Goal: Transaction & Acquisition: Obtain resource

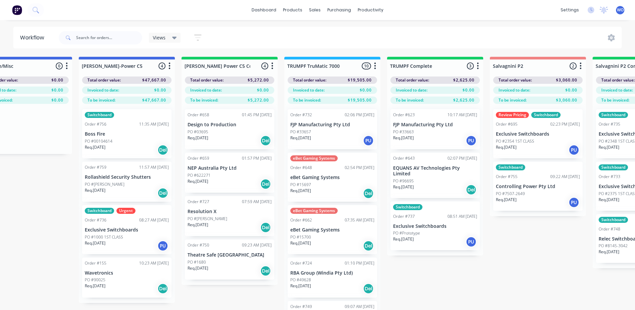
scroll to position [0, 607]
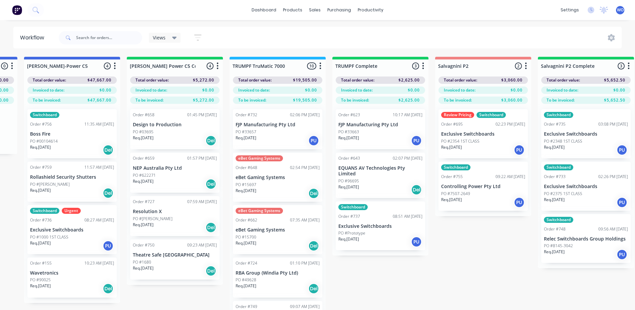
click at [167, 137] on div "Req. 01/09/25 Del" at bounding box center [175, 140] width 84 height 11
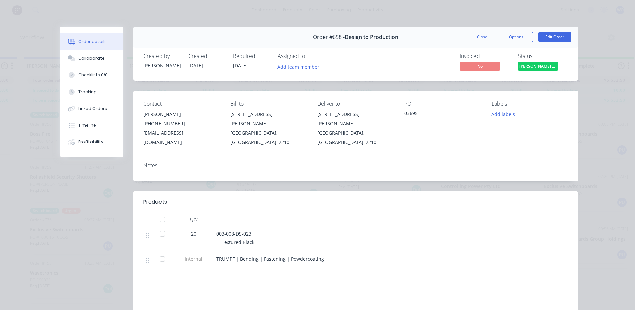
click at [535, 68] on span "Finn Power C5 C..." at bounding box center [538, 66] width 40 height 8
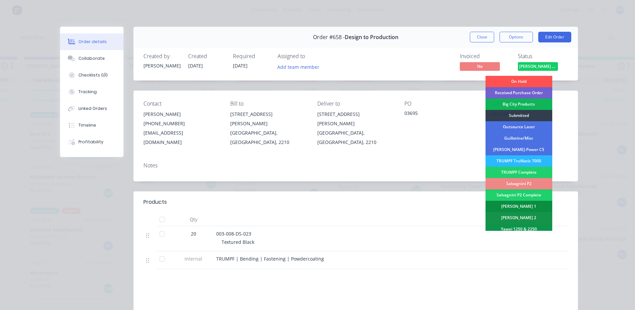
click at [519, 204] on div "[PERSON_NAME] 1" at bounding box center [519, 206] width 67 height 11
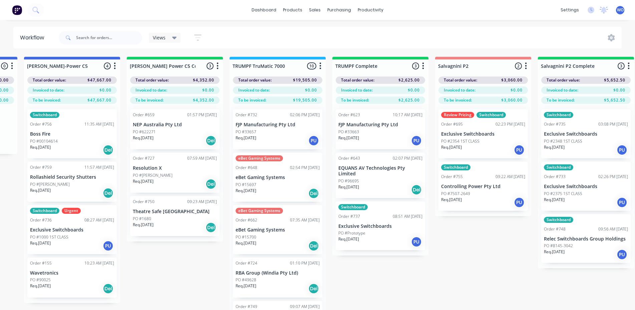
click at [173, 137] on div "Req. 01/09/25 Del" at bounding box center [175, 140] width 84 height 11
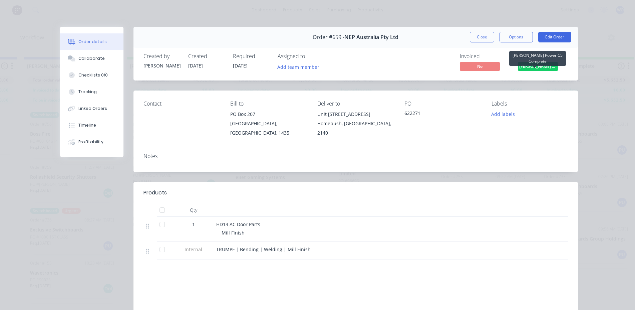
click at [530, 66] on span "Finn Power C5 C..." at bounding box center [538, 66] width 40 height 8
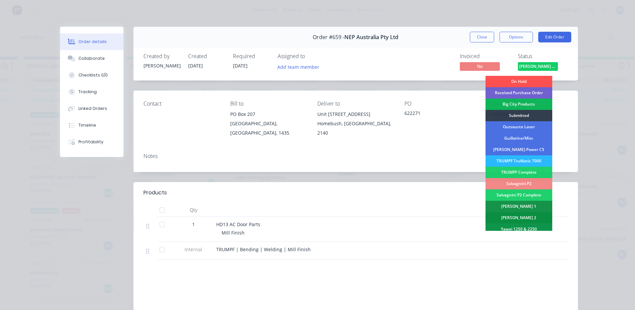
click at [513, 215] on div "[PERSON_NAME] 2" at bounding box center [519, 217] width 67 height 11
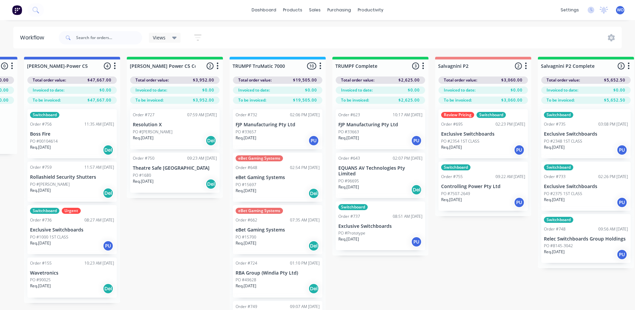
click at [145, 123] on p "Resolution X" at bounding box center [175, 125] width 84 height 6
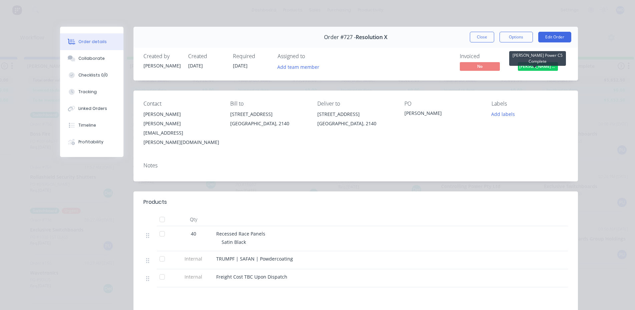
click at [527, 68] on span "Finn Power C5 C..." at bounding box center [538, 66] width 40 height 8
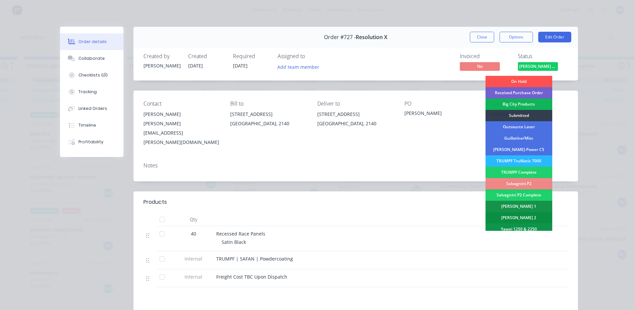
click at [539, 216] on div "[PERSON_NAME] 2" at bounding box center [519, 217] width 67 height 11
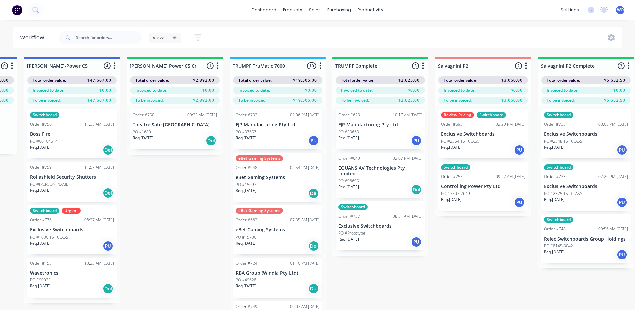
click at [197, 141] on div "Req. 16/10/25 Del" at bounding box center [175, 140] width 84 height 11
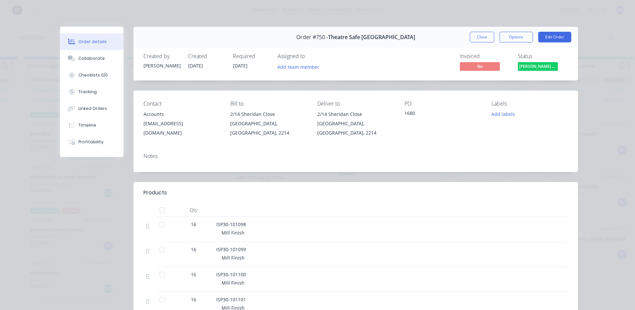
click at [539, 61] on div "Status Finn Power C5 C..." at bounding box center [543, 62] width 50 height 19
click at [543, 66] on span "Finn Power C5 C..." at bounding box center [538, 66] width 40 height 8
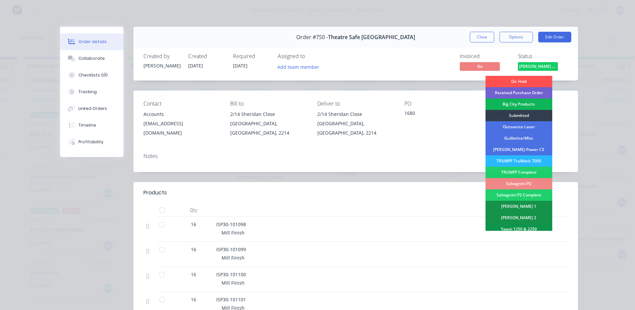
click at [418, 153] on div "Notes" at bounding box center [355, 159] width 444 height 24
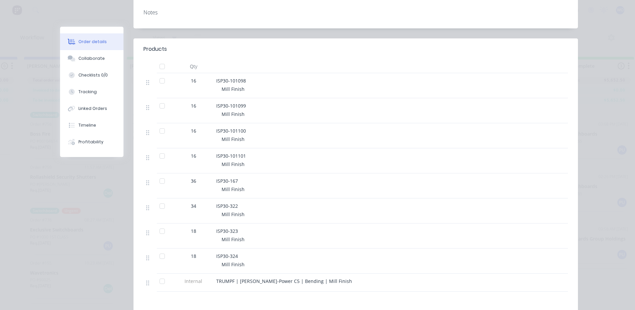
scroll to position [0, 0]
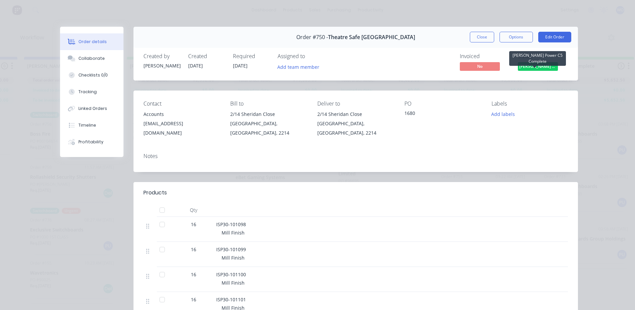
click at [534, 64] on span "Finn Power C5 C..." at bounding box center [538, 66] width 40 height 8
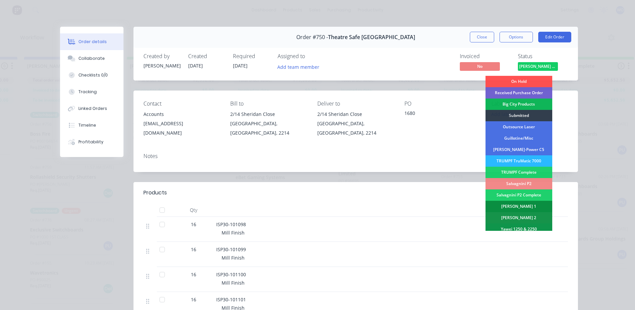
click at [514, 204] on div "[PERSON_NAME] 1" at bounding box center [519, 206] width 67 height 11
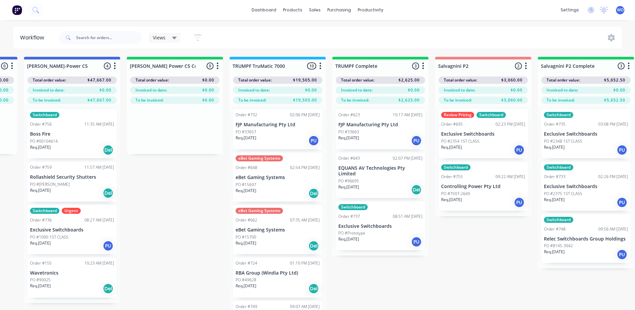
click at [397, 136] on div "Req. 27/08/25 PU" at bounding box center [380, 140] width 84 height 11
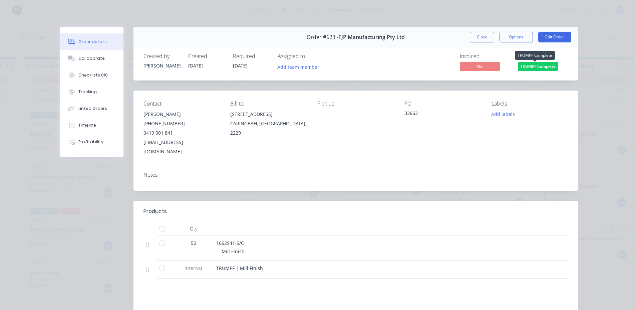
click at [523, 67] on span "TRUMPF Complete" at bounding box center [538, 66] width 40 height 8
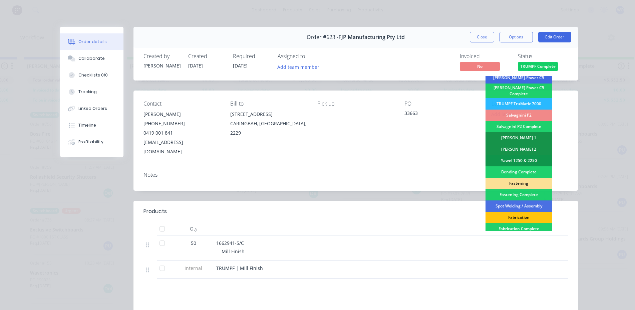
scroll to position [189, 0]
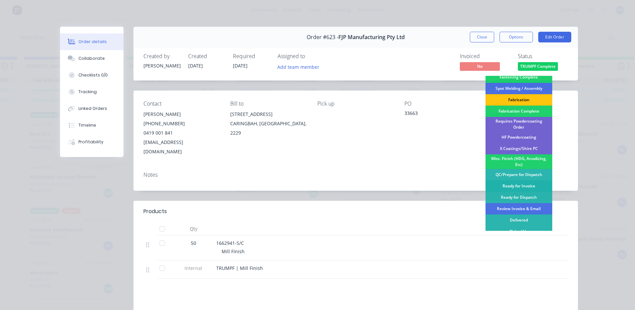
click at [513, 184] on div "Ready for Invoice" at bounding box center [519, 185] width 67 height 11
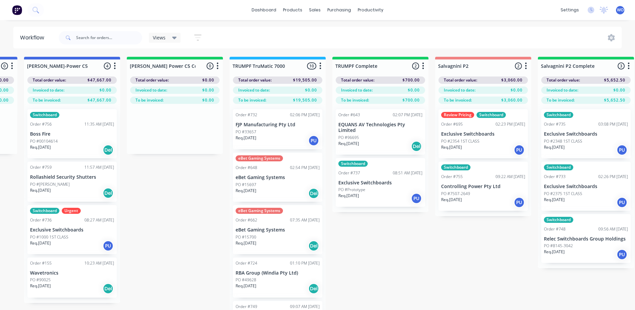
click at [376, 122] on p "EQUANS AV Technologies Pty Limited" at bounding box center [380, 127] width 84 height 11
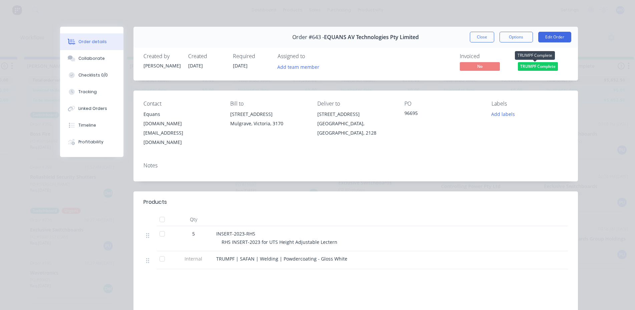
click at [534, 70] on span "TRUMPF Complete" at bounding box center [538, 66] width 40 height 8
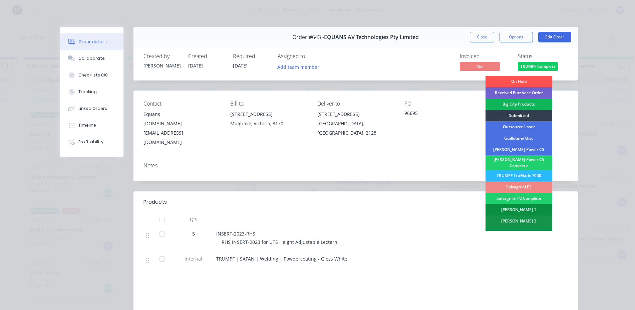
click at [530, 208] on div "[PERSON_NAME] 1" at bounding box center [519, 209] width 67 height 11
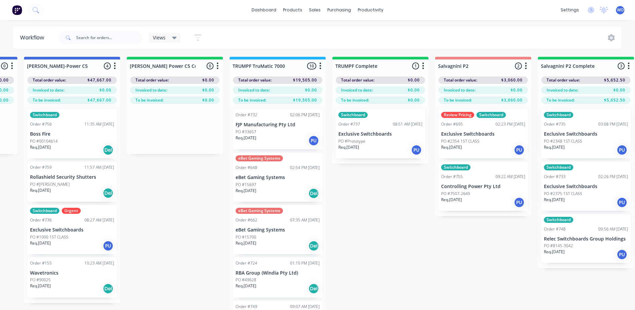
click at [392, 138] on div "PO #Prototype" at bounding box center [380, 141] width 84 height 6
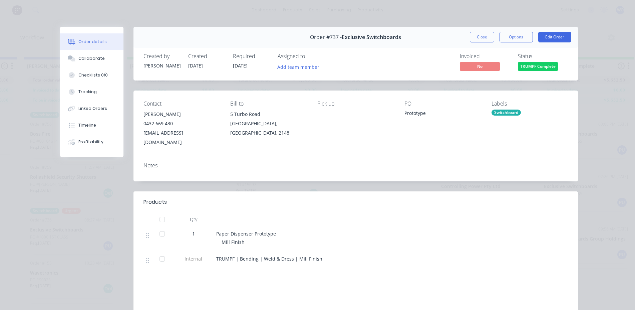
click at [537, 65] on span "TRUMPF Complete" at bounding box center [538, 66] width 40 height 8
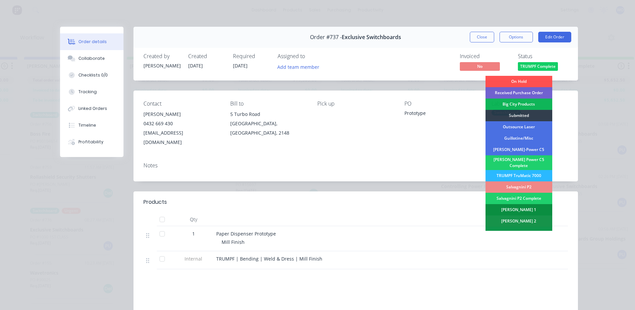
click at [525, 204] on div "[PERSON_NAME] 1" at bounding box center [519, 209] width 67 height 11
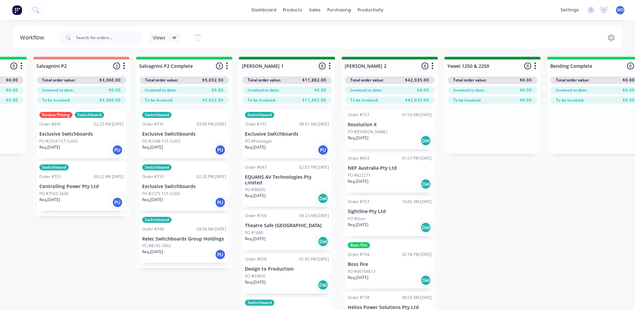
scroll to position [0, 989]
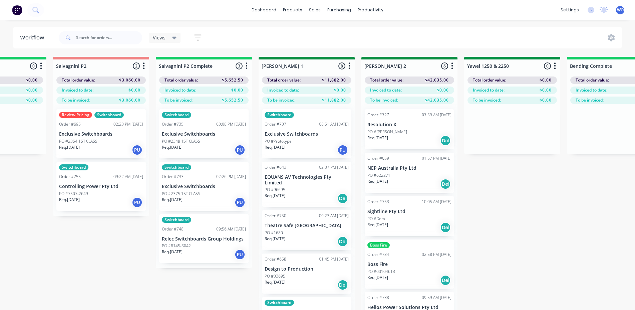
click at [224, 132] on p "Exclusive Switchboards" at bounding box center [204, 134] width 84 height 6
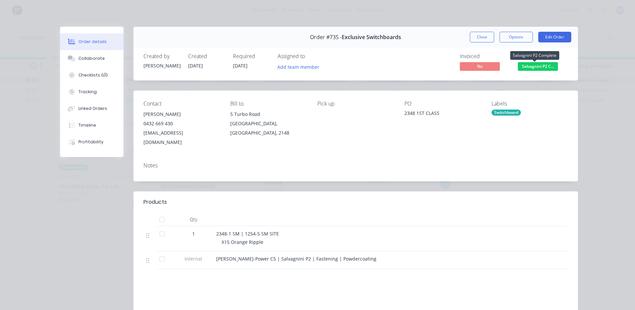
click at [547, 68] on span "Salvagnini P2 C..." at bounding box center [538, 66] width 40 height 8
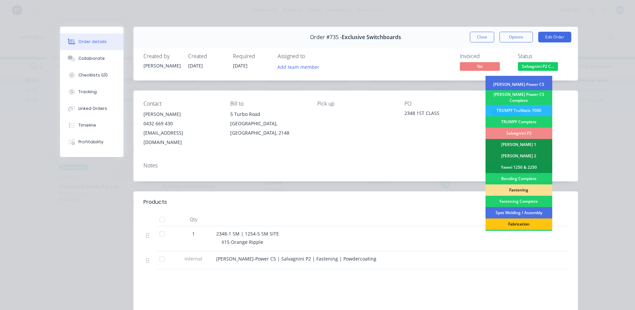
scroll to position [67, 0]
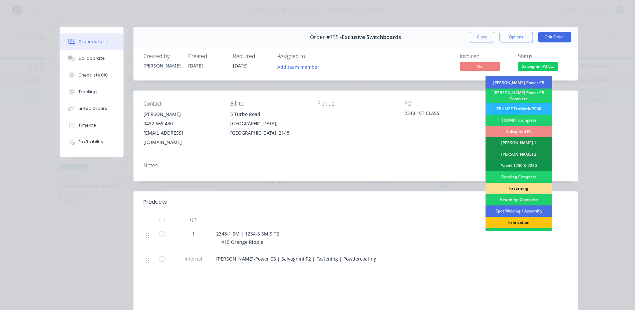
click at [518, 187] on div "Fastening" at bounding box center [519, 188] width 67 height 11
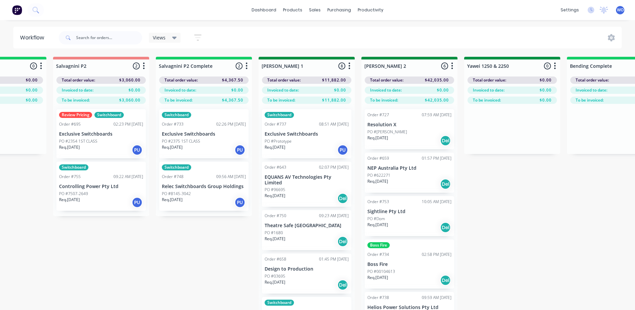
click at [195, 141] on p "PO #2375 1ST CLASS" at bounding box center [181, 141] width 38 height 6
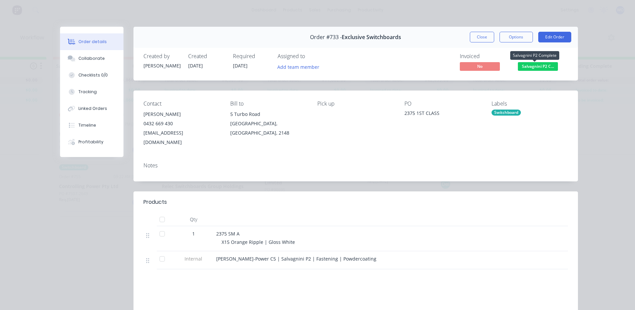
click at [537, 67] on span "Salvagnini P2 C..." at bounding box center [538, 66] width 40 height 8
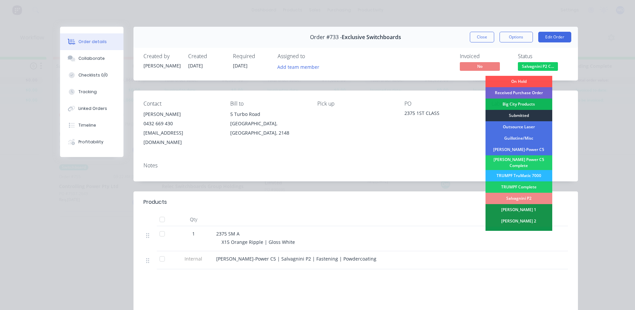
scroll to position [33, 0]
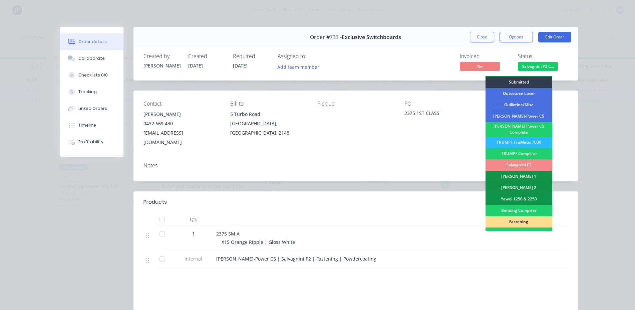
click at [517, 221] on div "Fastening" at bounding box center [519, 221] width 67 height 11
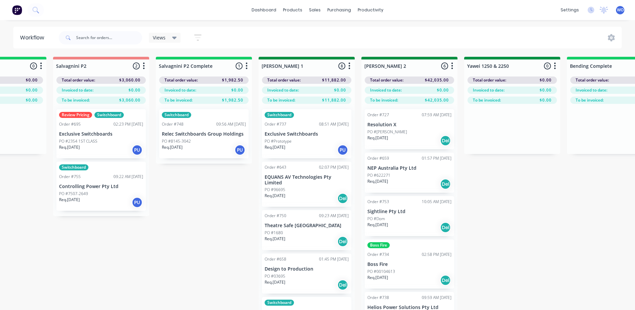
click at [221, 120] on div "Switchboard Order #748 09:56 AM 28/08/25 Relec Switchboards Group Holdings PO #…" at bounding box center [203, 133] width 89 height 49
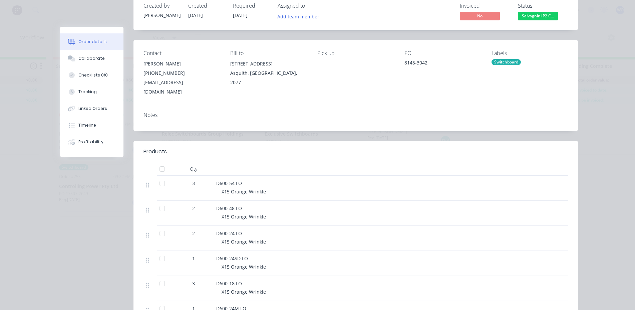
scroll to position [0, 0]
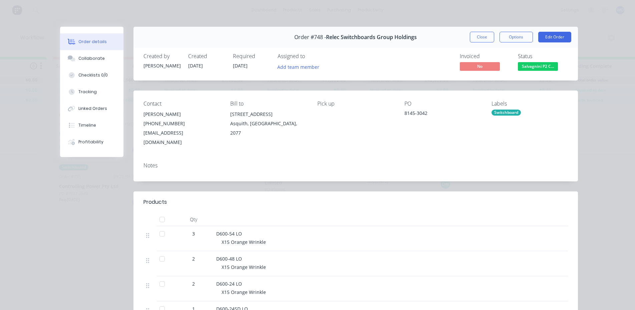
click at [534, 71] on button "Salvagnini P2 C..." at bounding box center [538, 67] width 40 height 10
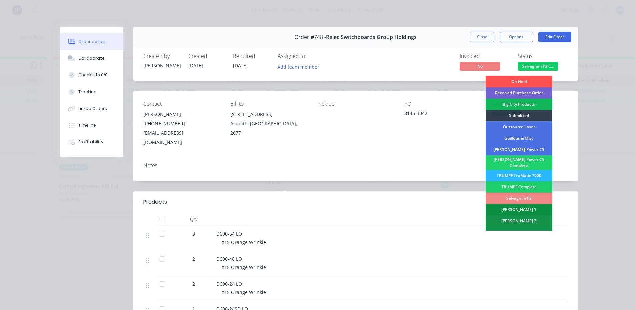
click at [520, 208] on div "[PERSON_NAME] 1" at bounding box center [519, 209] width 67 height 11
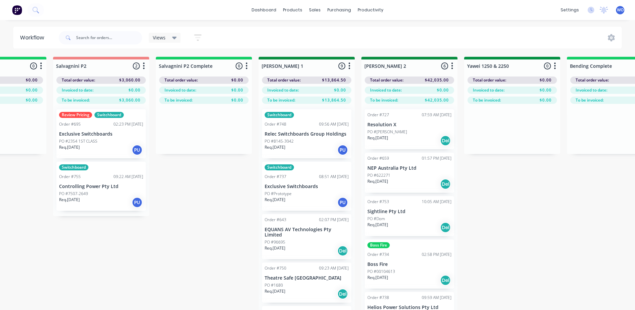
click at [167, 241] on div "On Hold 1 Status colour #FF4949 hex #FF4949 Save Cancel Notifications Email SMS…" at bounding box center [530, 195] width 3048 height 277
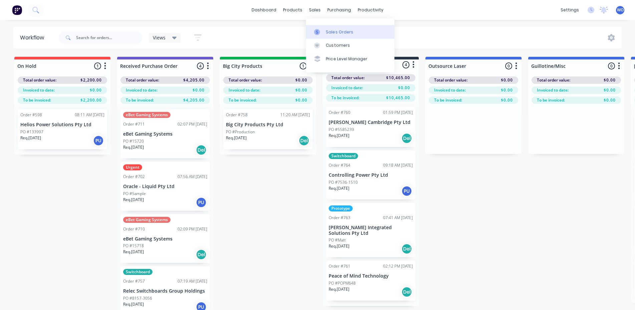
click at [314, 29] on link "Sales Orders" at bounding box center [350, 31] width 88 height 13
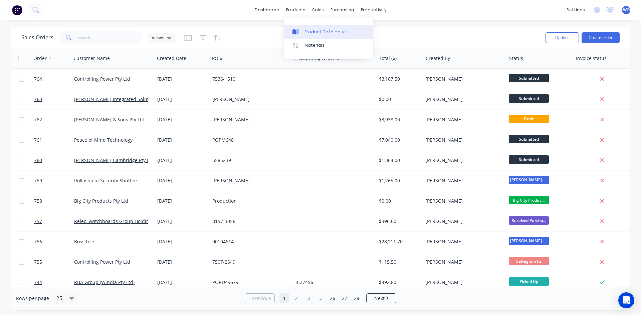
click at [313, 31] on div "Product Catalogue" at bounding box center [324, 32] width 41 height 6
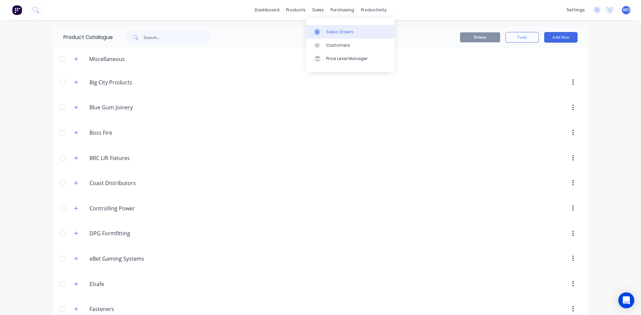
click at [324, 27] on link "Sales Orders" at bounding box center [350, 31] width 88 height 13
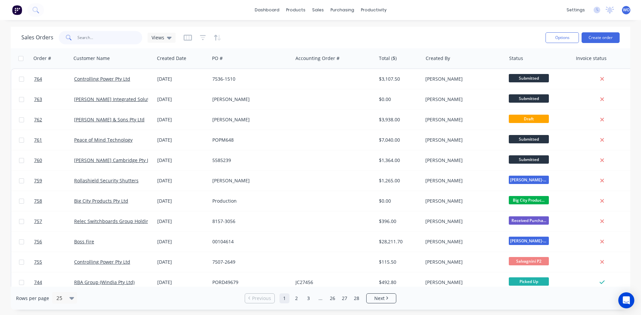
click at [119, 37] on input "text" at bounding box center [109, 37] width 65 height 13
type input "580"
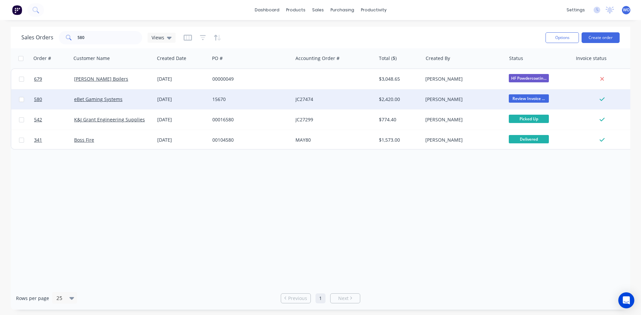
click at [357, 99] on div "JC27474" at bounding box center [332, 99] width 74 height 7
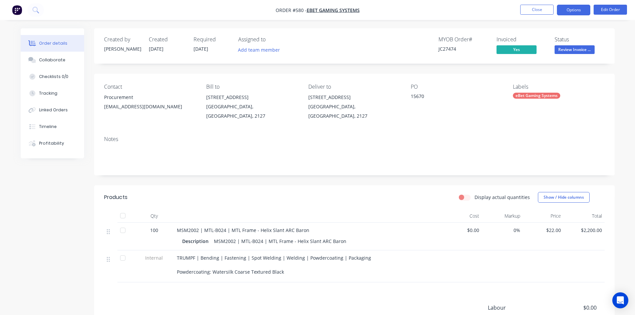
click at [570, 7] on button "Options" at bounding box center [573, 10] width 33 height 11
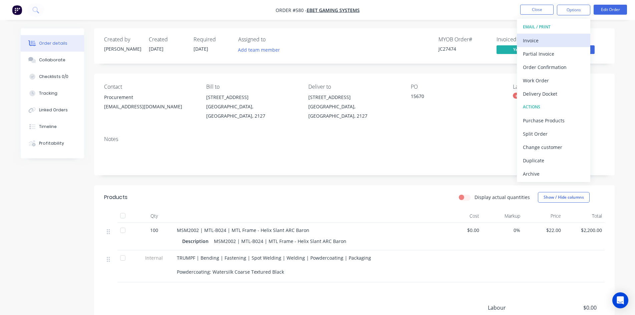
click at [556, 41] on div "Invoice" at bounding box center [553, 41] width 61 height 10
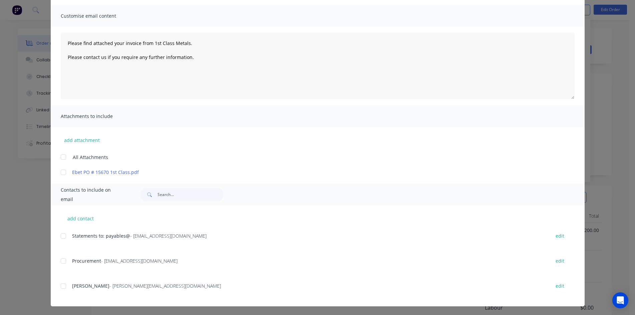
scroll to position [44, 0]
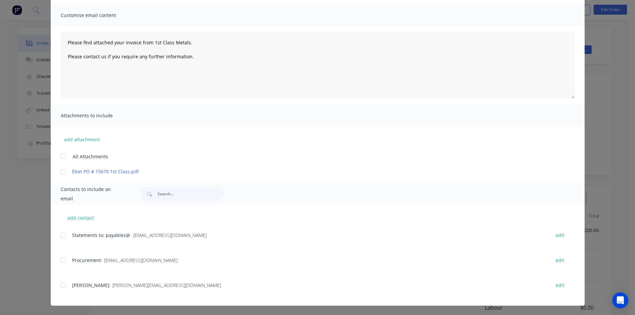
click at [62, 241] on div at bounding box center [63, 235] width 13 height 13
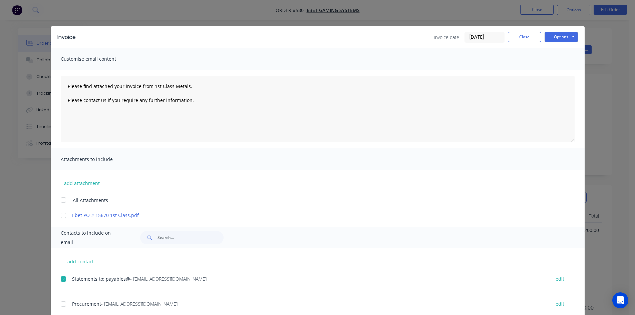
scroll to position [0, 0]
click at [557, 35] on button "Options" at bounding box center [561, 37] width 33 height 10
click at [564, 72] on button "Email" at bounding box center [566, 71] width 43 height 11
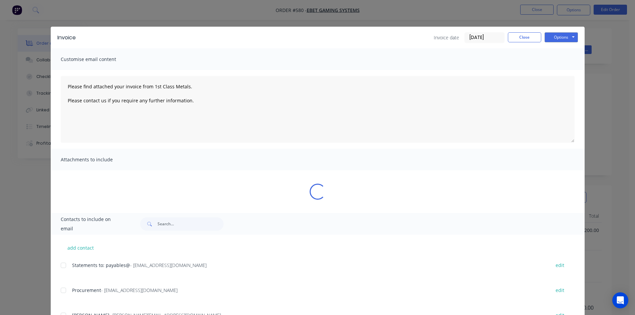
type textarea "Please find attached your invoice from 1st Class Metals. Please contact us if y…"
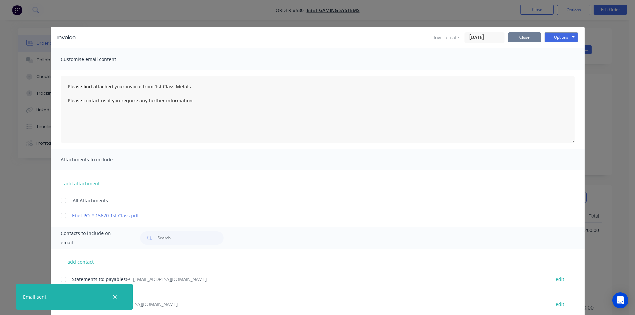
click at [527, 41] on button "Close" at bounding box center [524, 37] width 33 height 10
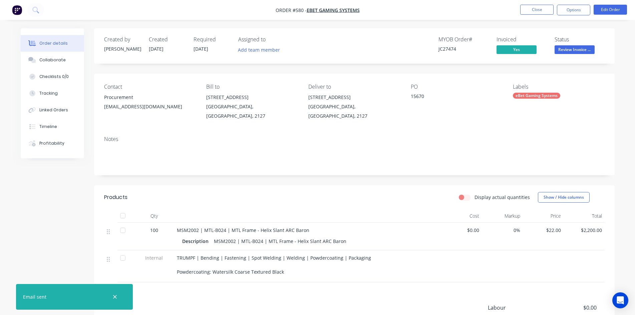
click at [587, 50] on span "Review Invoice ..." at bounding box center [575, 49] width 40 height 8
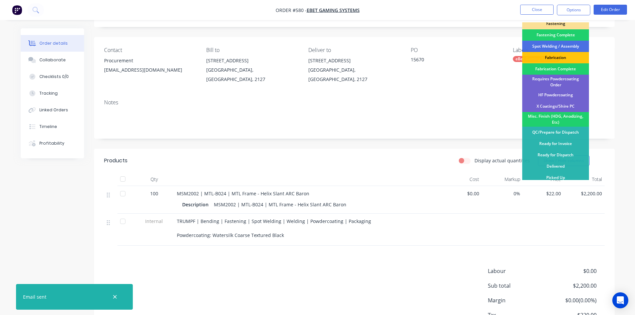
scroll to position [79, 0]
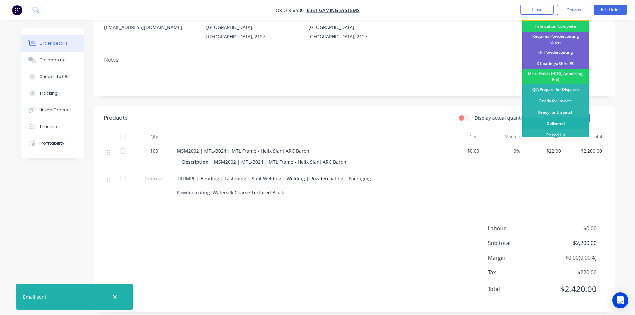
click at [552, 119] on div "Delivered" at bounding box center [555, 123] width 67 height 11
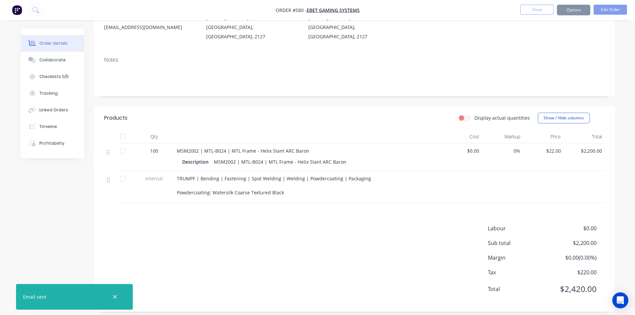
scroll to position [0, 0]
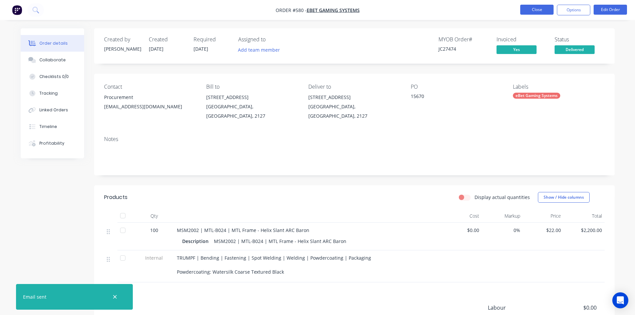
click at [530, 12] on button "Close" at bounding box center [536, 10] width 33 height 10
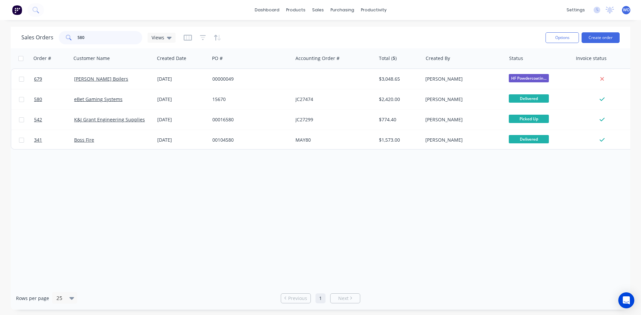
drag, startPoint x: 89, startPoint y: 40, endPoint x: 0, endPoint y: 36, distance: 89.5
click at [0, 36] on div "Sales Orders 580 Views Options Create order Order # Customer Name Created Date …" at bounding box center [320, 168] width 641 height 283
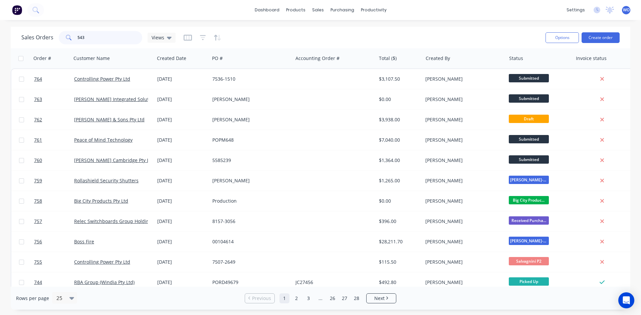
type input "543"
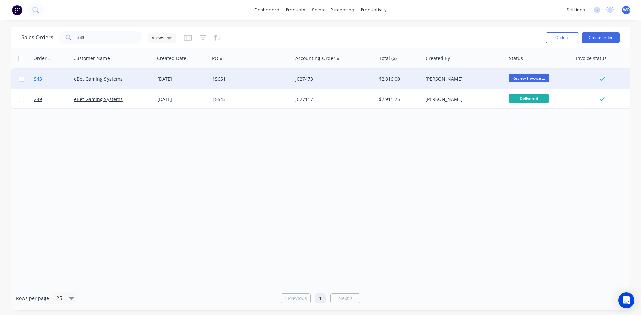
click at [59, 75] on link "543" at bounding box center [54, 79] width 40 height 20
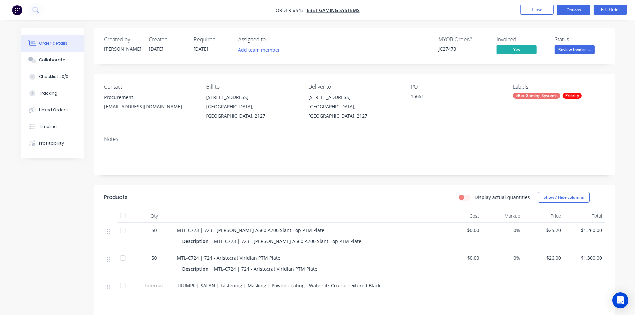
click at [564, 10] on button "Options" at bounding box center [573, 10] width 33 height 11
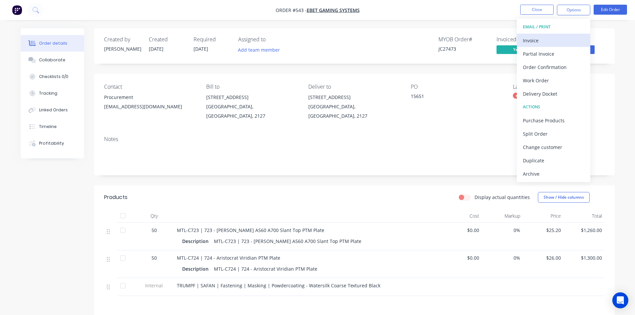
click at [556, 39] on div "Invoice" at bounding box center [553, 41] width 61 height 10
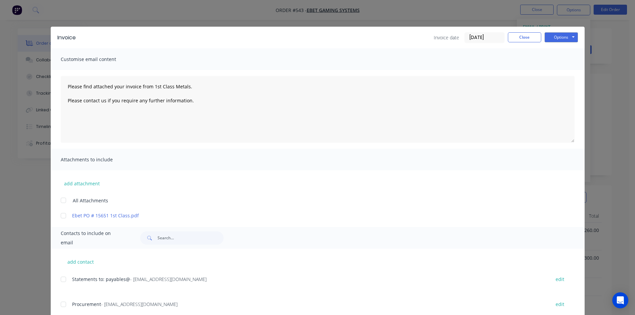
click at [78, 276] on div "Statements to: payables@ - payables@ebetsystems.com.au" at bounding box center [308, 279] width 472 height 7
click at [74, 281] on span "Statements to: payables@" at bounding box center [101, 279] width 58 height 6
click at [56, 280] on div "add contact Statements to: payables@ - payables@ebetsystems.com.au edit Procure…" at bounding box center [318, 299] width 534 height 101
click at [60, 280] on div at bounding box center [63, 279] width 13 height 13
click at [563, 39] on button "Options" at bounding box center [561, 37] width 33 height 10
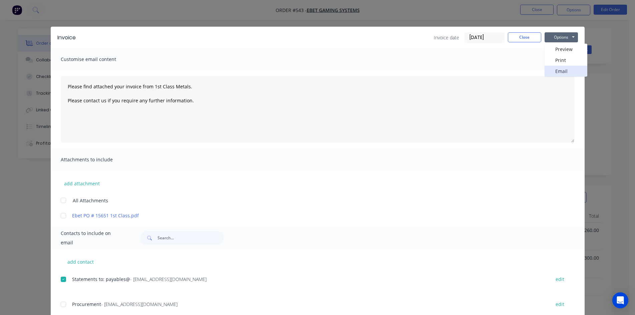
click at [558, 76] on button "Email" at bounding box center [566, 71] width 43 height 11
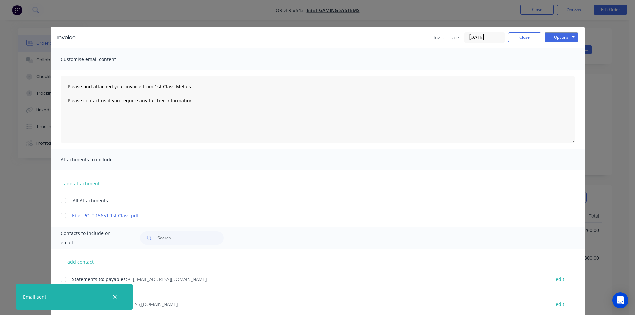
type textarea "Please find attached your invoice from 1st Class Metals. Please contact us if y…"
click at [522, 38] on button "Close" at bounding box center [524, 37] width 33 height 10
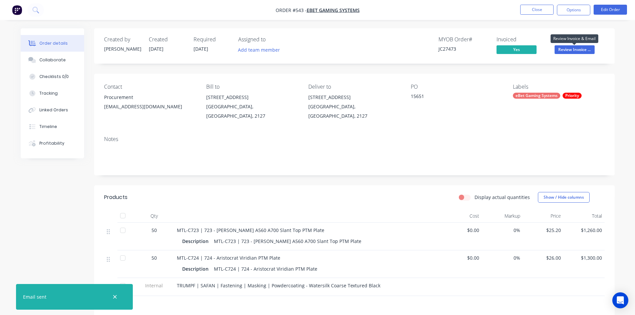
click at [573, 49] on span "Review Invoice ..." at bounding box center [575, 49] width 40 height 8
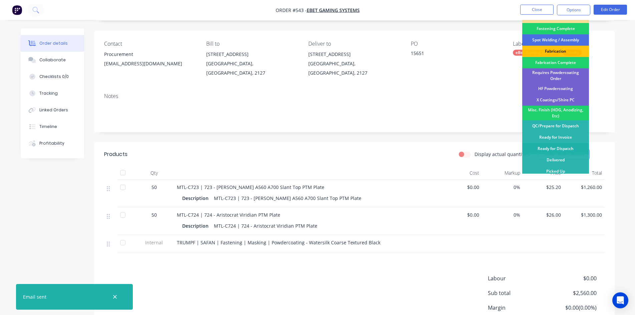
scroll to position [93, 0]
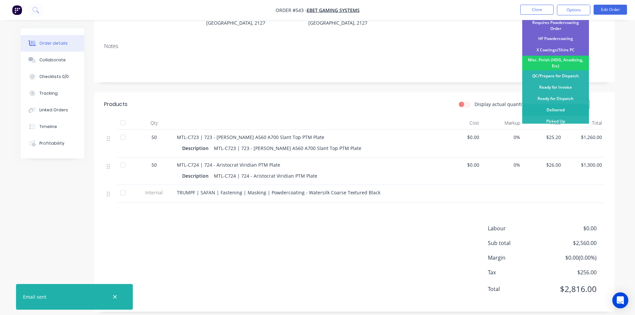
click at [553, 108] on div "Delivered" at bounding box center [555, 109] width 67 height 11
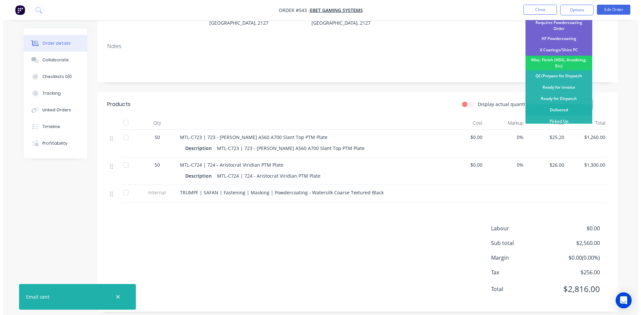
scroll to position [0, 0]
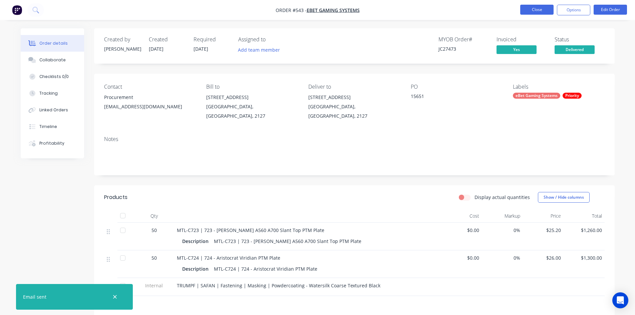
click at [541, 12] on button "Close" at bounding box center [536, 10] width 33 height 10
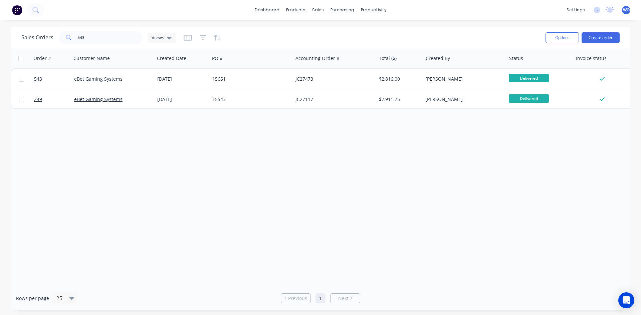
click at [13, 13] on img at bounding box center [17, 10] width 10 height 10
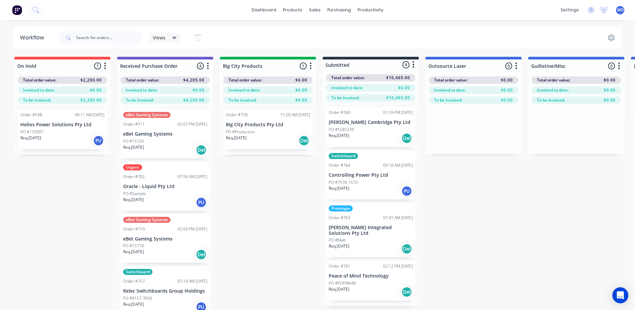
click at [251, 136] on div "Req. [DATE] Del" at bounding box center [268, 140] width 84 height 11
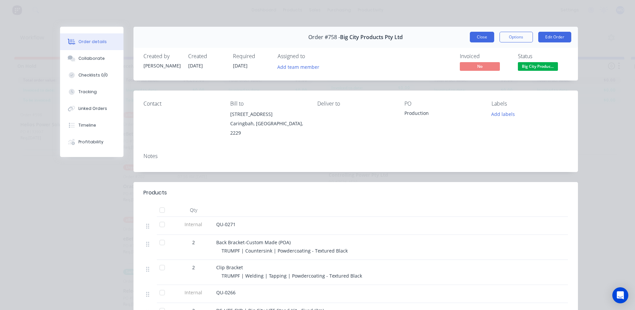
click at [486, 37] on button "Close" at bounding box center [482, 37] width 24 height 11
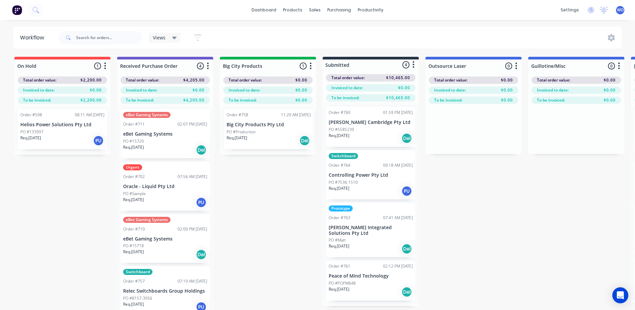
click at [281, 141] on div "Order #758 11:20 AM [DATE] Big City Products Pty Ltd PO #Production Req. [DATE]…" at bounding box center [268, 129] width 96 height 51
